Goal: Task Accomplishment & Management: Manage account settings

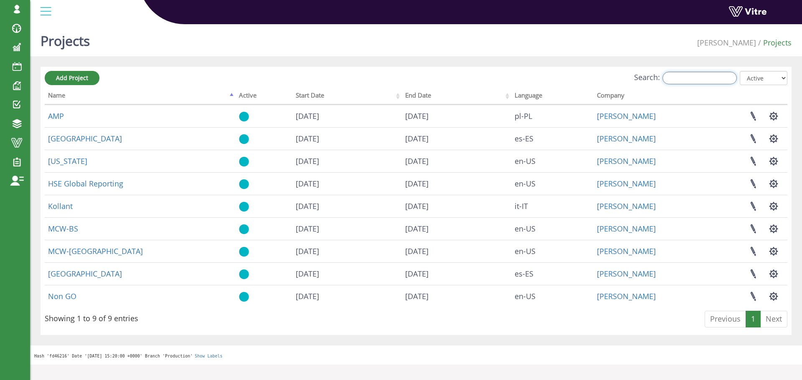
click at [679, 78] on input "Search:" at bounding box center [699, 78] width 74 height 13
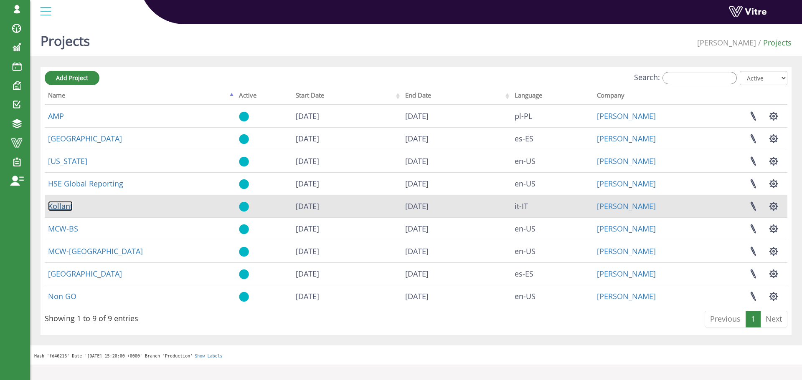
click at [63, 207] on link "Kollant" at bounding box center [60, 206] width 25 height 10
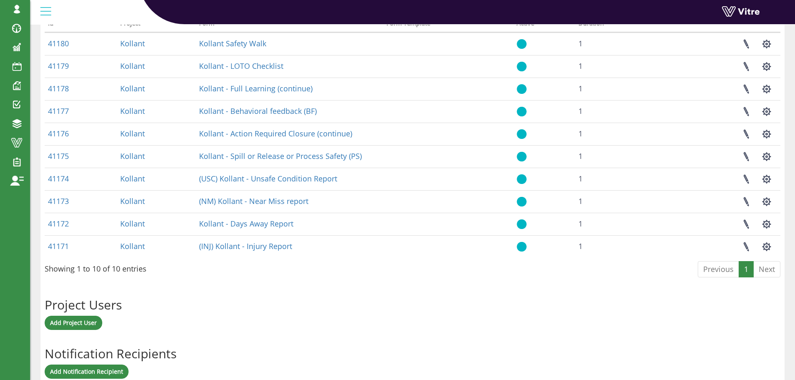
scroll to position [444, 0]
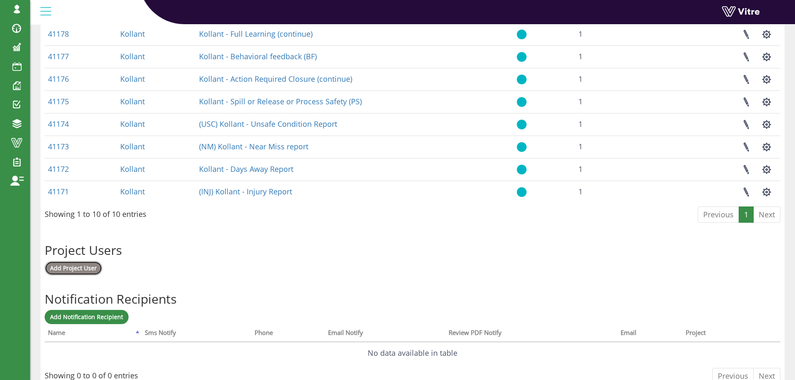
click at [76, 269] on span "Add Project User" at bounding box center [73, 268] width 47 height 8
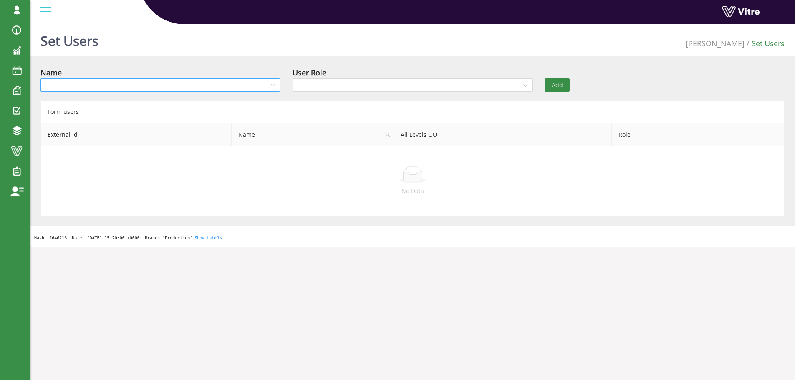
click at [274, 87] on div at bounding box center [160, 84] width 240 height 13
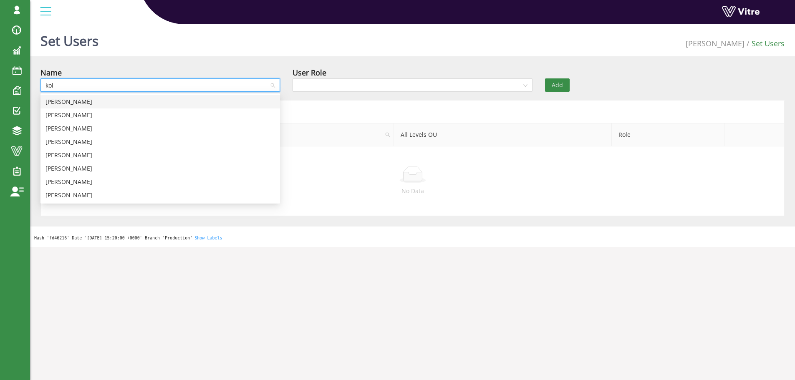
type input "koll"
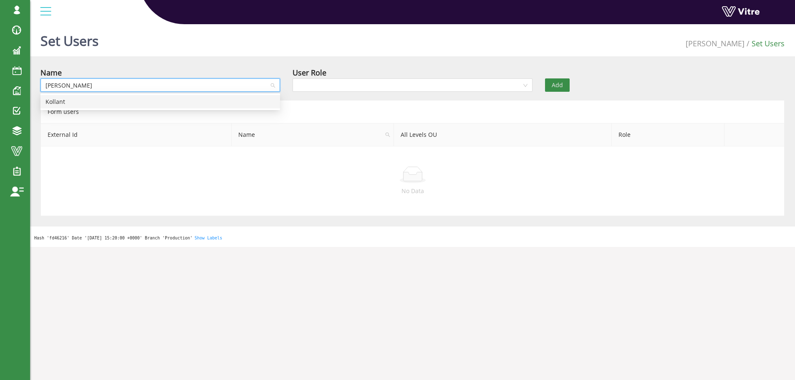
click at [166, 103] on div "Kollant" at bounding box center [161, 101] width 230 height 9
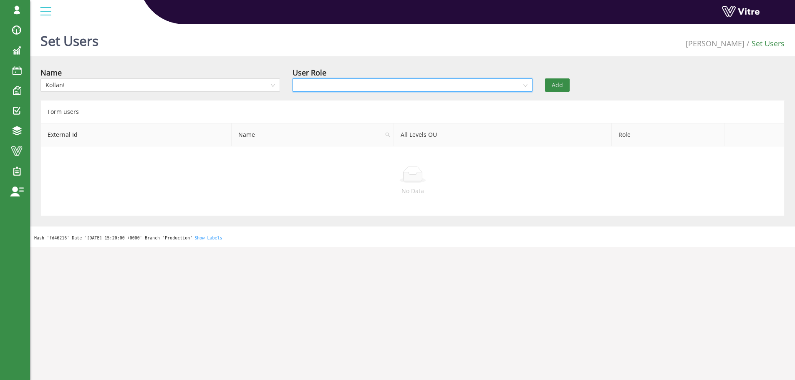
click at [321, 91] on input "search" at bounding box center [410, 85] width 224 height 13
click at [326, 129] on div "Recipient" at bounding box center [413, 128] width 230 height 9
click at [568, 89] on input "search" at bounding box center [599, 85] width 98 height 13
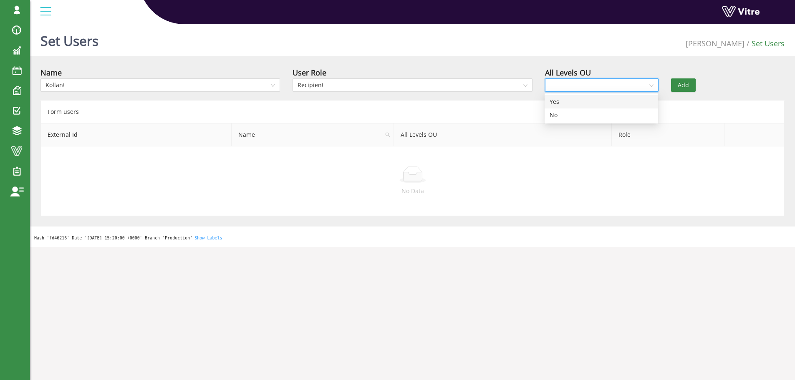
click at [565, 102] on div "Yes" at bounding box center [602, 101] width 104 height 9
click at [691, 84] on button "Add" at bounding box center [683, 84] width 25 height 13
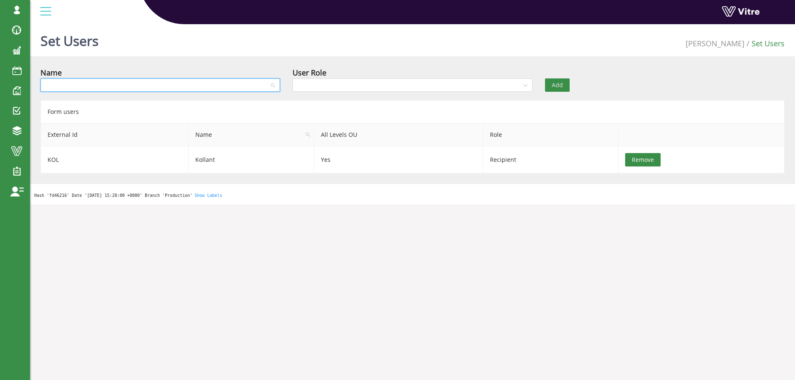
click at [192, 86] on input "search" at bounding box center [158, 85] width 224 height 13
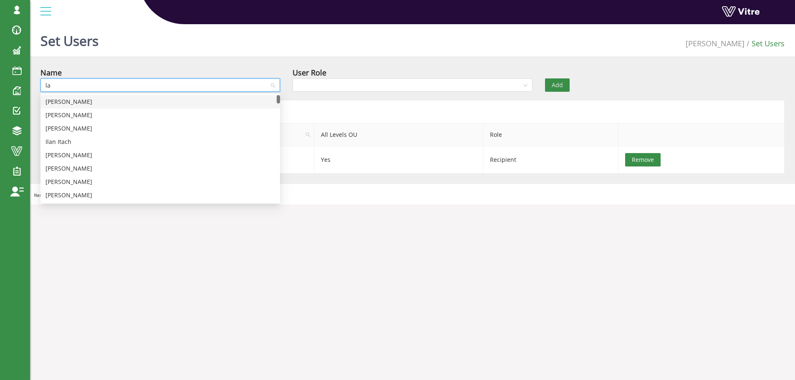
type input "lau"
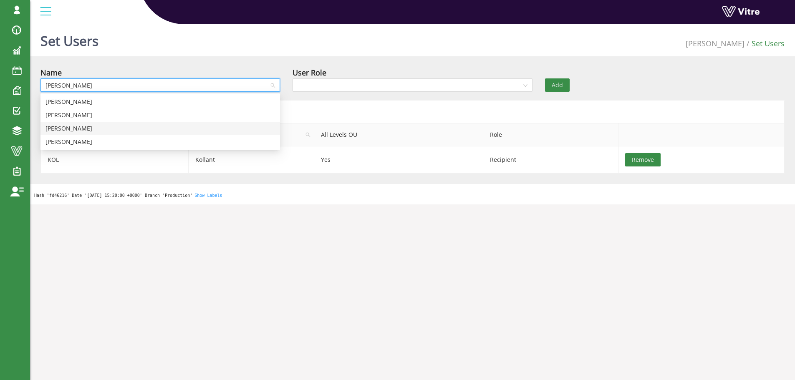
click at [83, 129] on div "Laura Pezzani" at bounding box center [161, 128] width 230 height 9
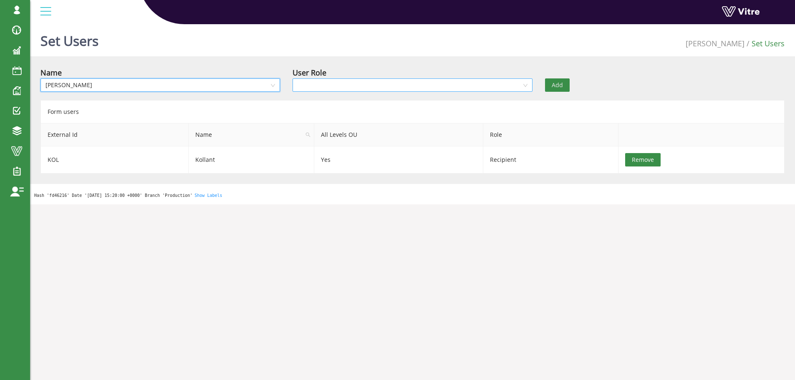
click at [316, 89] on input "search" at bounding box center [410, 85] width 224 height 13
click at [329, 104] on div "Owner" at bounding box center [413, 101] width 230 height 9
click at [556, 84] on span "Add" at bounding box center [557, 85] width 11 height 9
